Goal: Find specific page/section: Find specific page/section

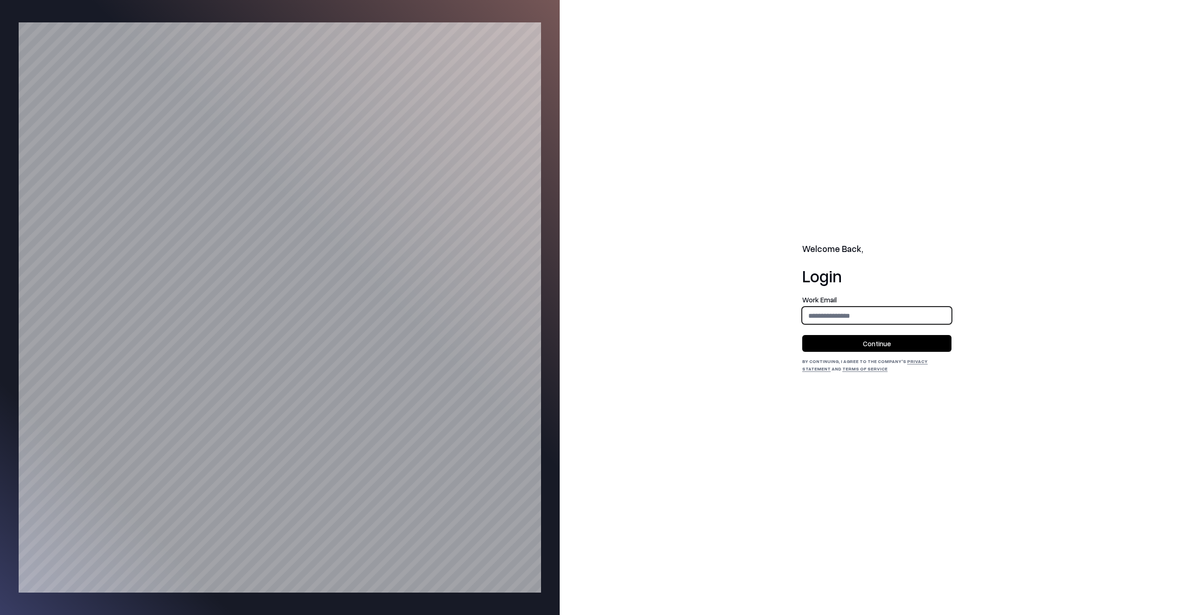
click at [868, 317] on input "email" at bounding box center [876, 315] width 148 height 17
type input "**********"
click at [870, 336] on button "Continue" at bounding box center [876, 343] width 149 height 17
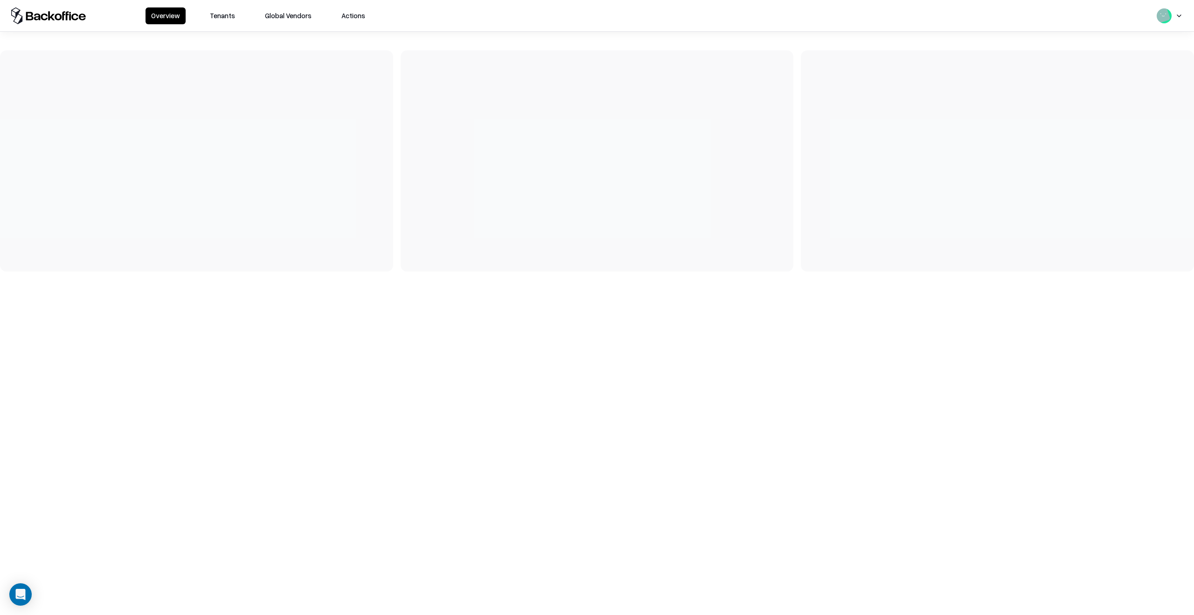
drag, startPoint x: 209, startPoint y: 21, endPoint x: 215, endPoint y: 13, distance: 10.3
click at [209, 21] on button "Tenants" at bounding box center [222, 15] width 36 height 17
click at [216, 12] on button "Tenants" at bounding box center [222, 15] width 36 height 17
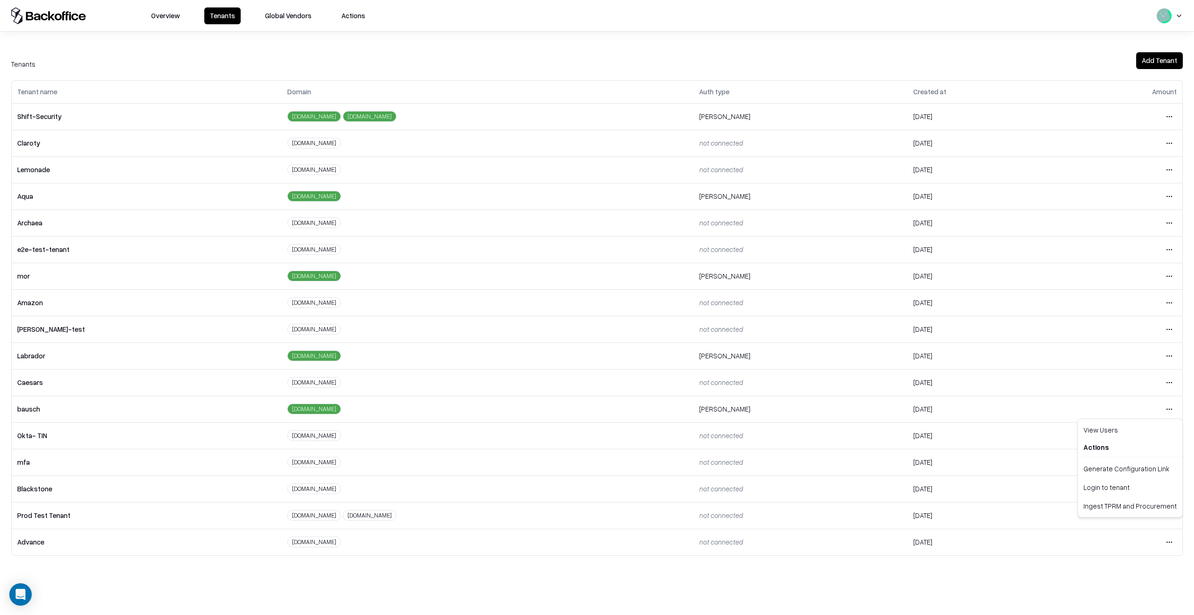
click at [1167, 405] on html "Overview Tenants Global Vendors Actions Tenants Add Tenant Tenant name Domain A…" at bounding box center [597, 307] width 1194 height 615
click at [1126, 491] on div "Login to tenant" at bounding box center [1129, 486] width 101 height 19
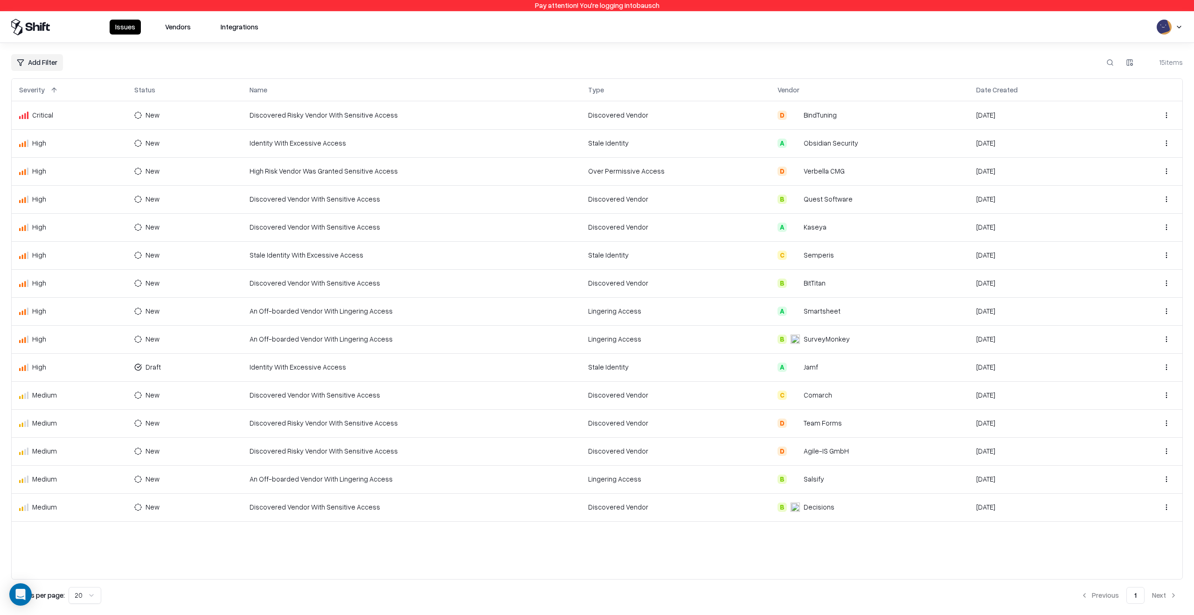
click at [183, 29] on button "Vendors" at bounding box center [177, 27] width 37 height 15
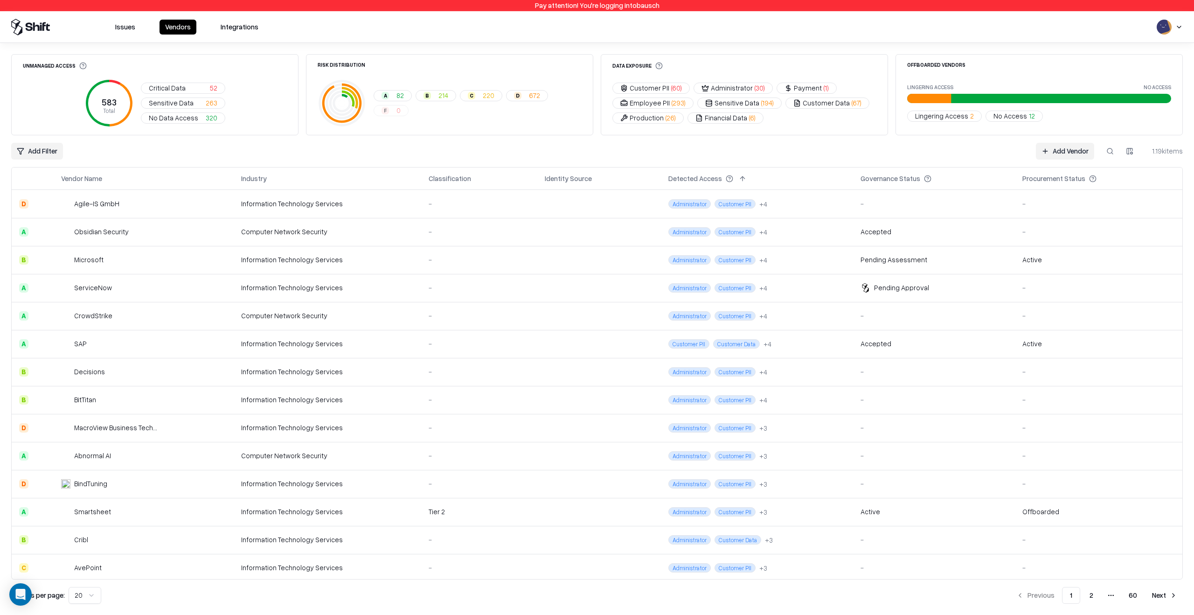
click at [1108, 150] on button at bounding box center [1109, 151] width 17 height 17
paste input "**********"
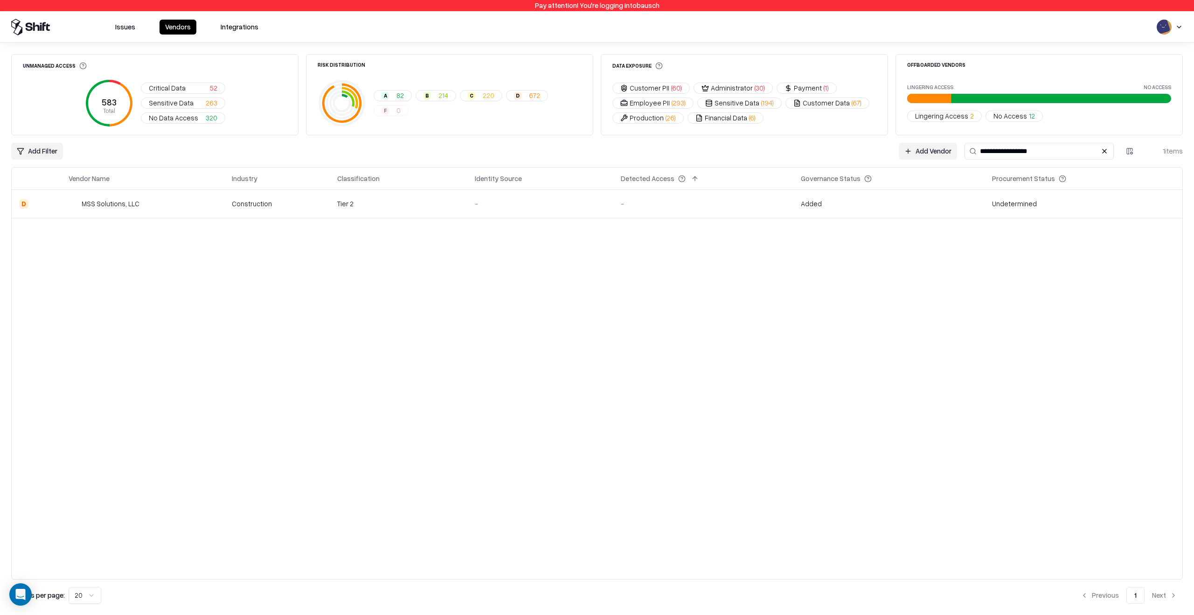
type input "**********"
click at [687, 207] on div "-" at bounding box center [703, 204] width 165 height 10
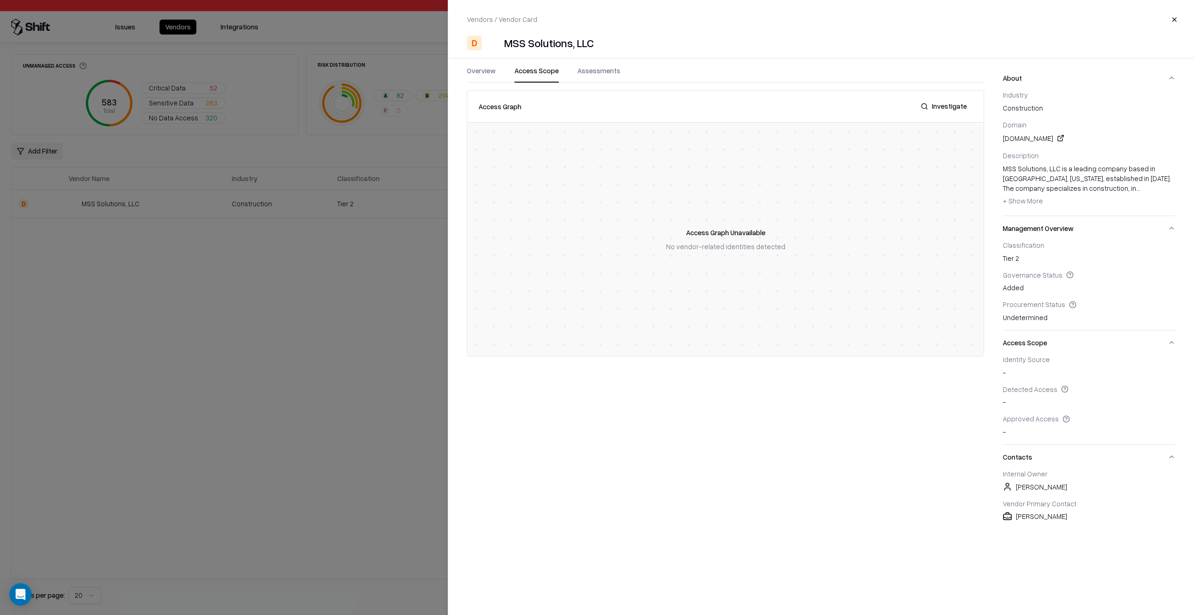
click at [546, 71] on button "Access Scope" at bounding box center [536, 74] width 44 height 17
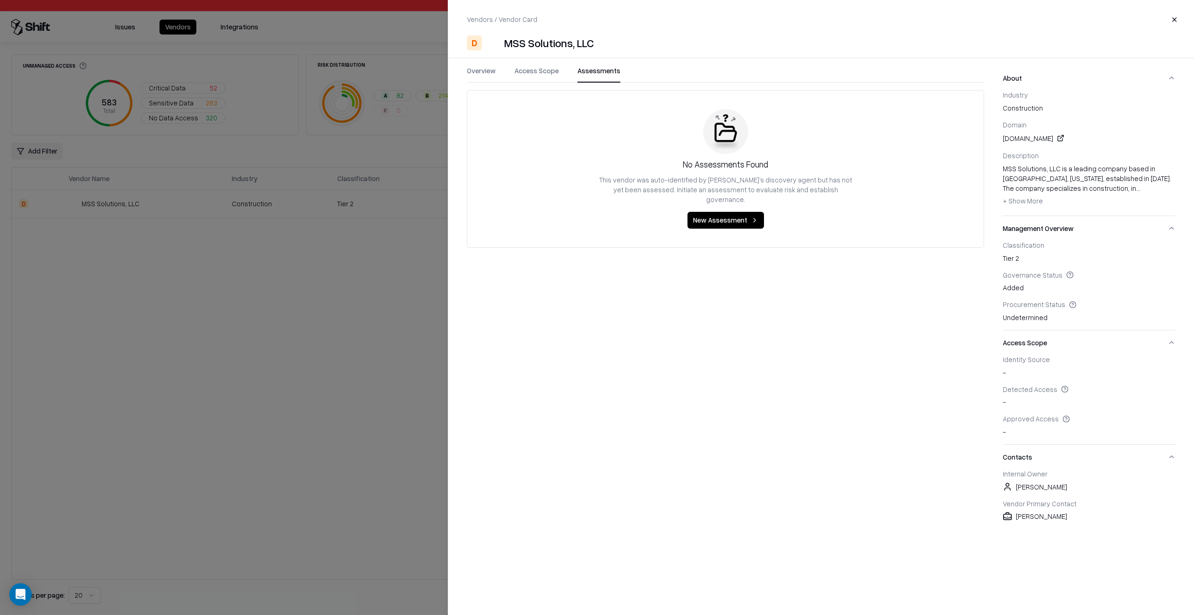
click at [609, 69] on button "Assessments" at bounding box center [598, 74] width 43 height 17
click at [532, 77] on button "Access Scope" at bounding box center [536, 74] width 44 height 17
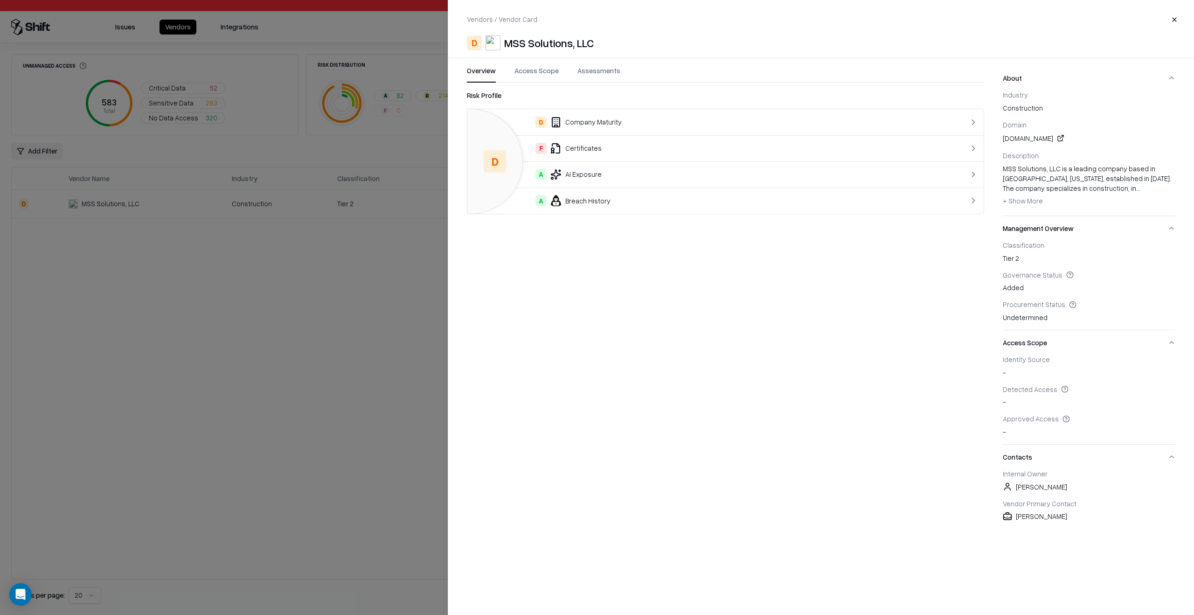
click at [479, 69] on button "Overview" at bounding box center [481, 74] width 29 height 17
click at [280, 410] on div at bounding box center [597, 307] width 1194 height 615
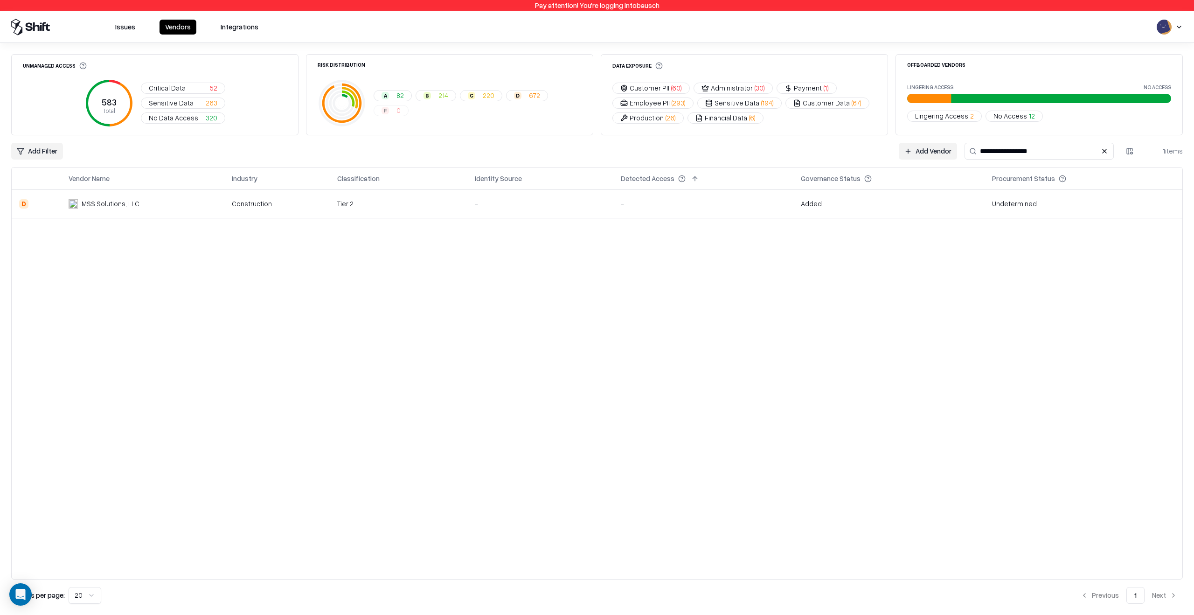
click at [555, 246] on div "Vendor Name Industry Classification Identity Source Detected Access Governance …" at bounding box center [596, 373] width 1171 height 412
click at [878, 202] on div "Added" at bounding box center [889, 204] width 176 height 10
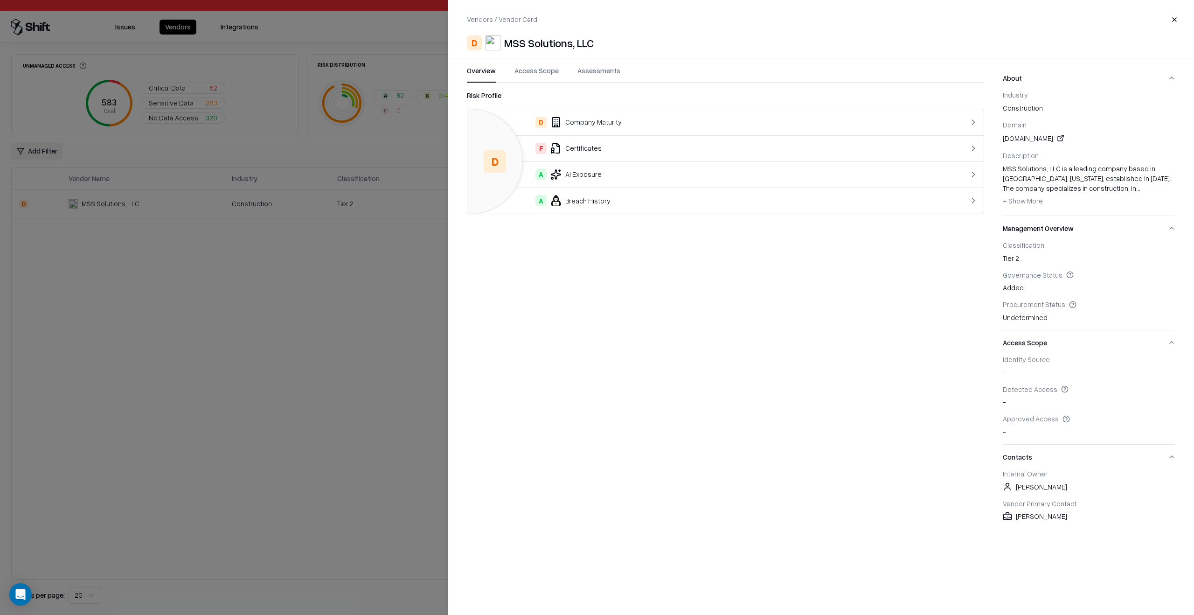
click at [361, 389] on div at bounding box center [597, 307] width 1194 height 615
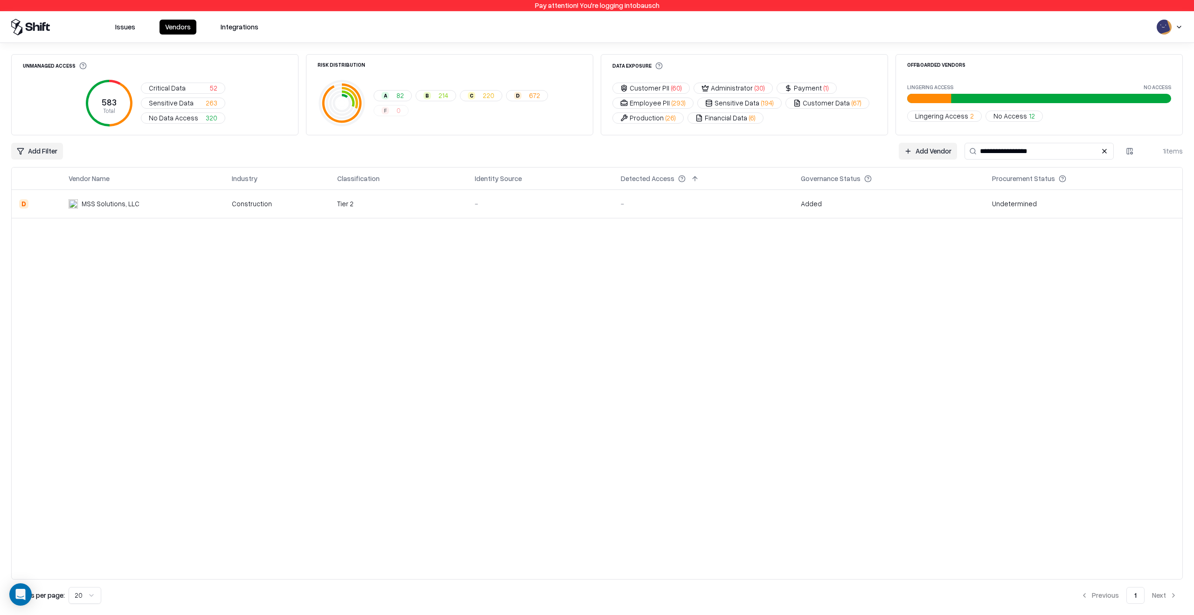
click at [969, 262] on div "Vendor Name Industry Classification Identity Source Detected Access Governance …" at bounding box center [596, 373] width 1171 height 412
